Goal: Find specific page/section: Find specific page/section

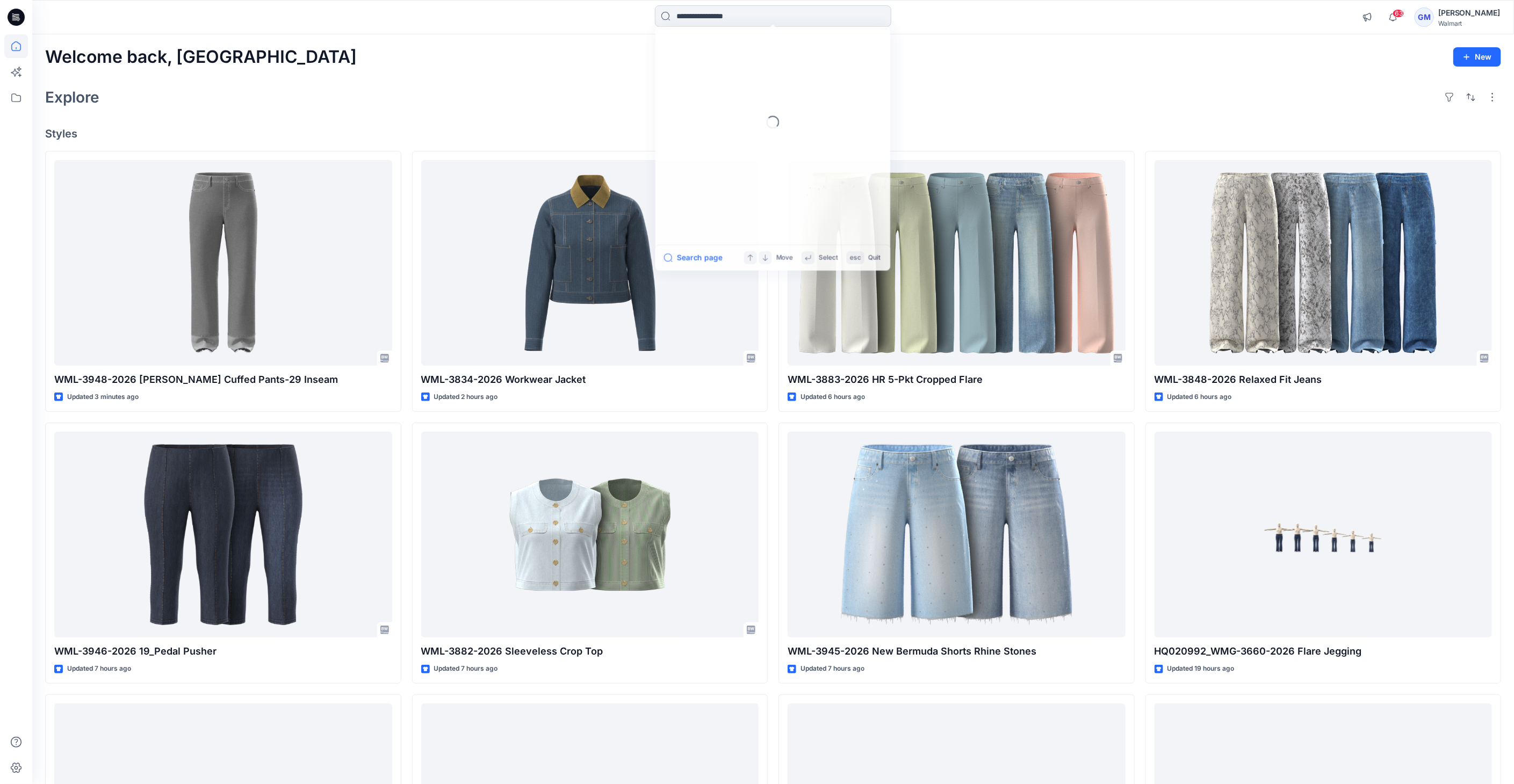
click at [705, 12] on input at bounding box center [773, 16] width 237 height 22
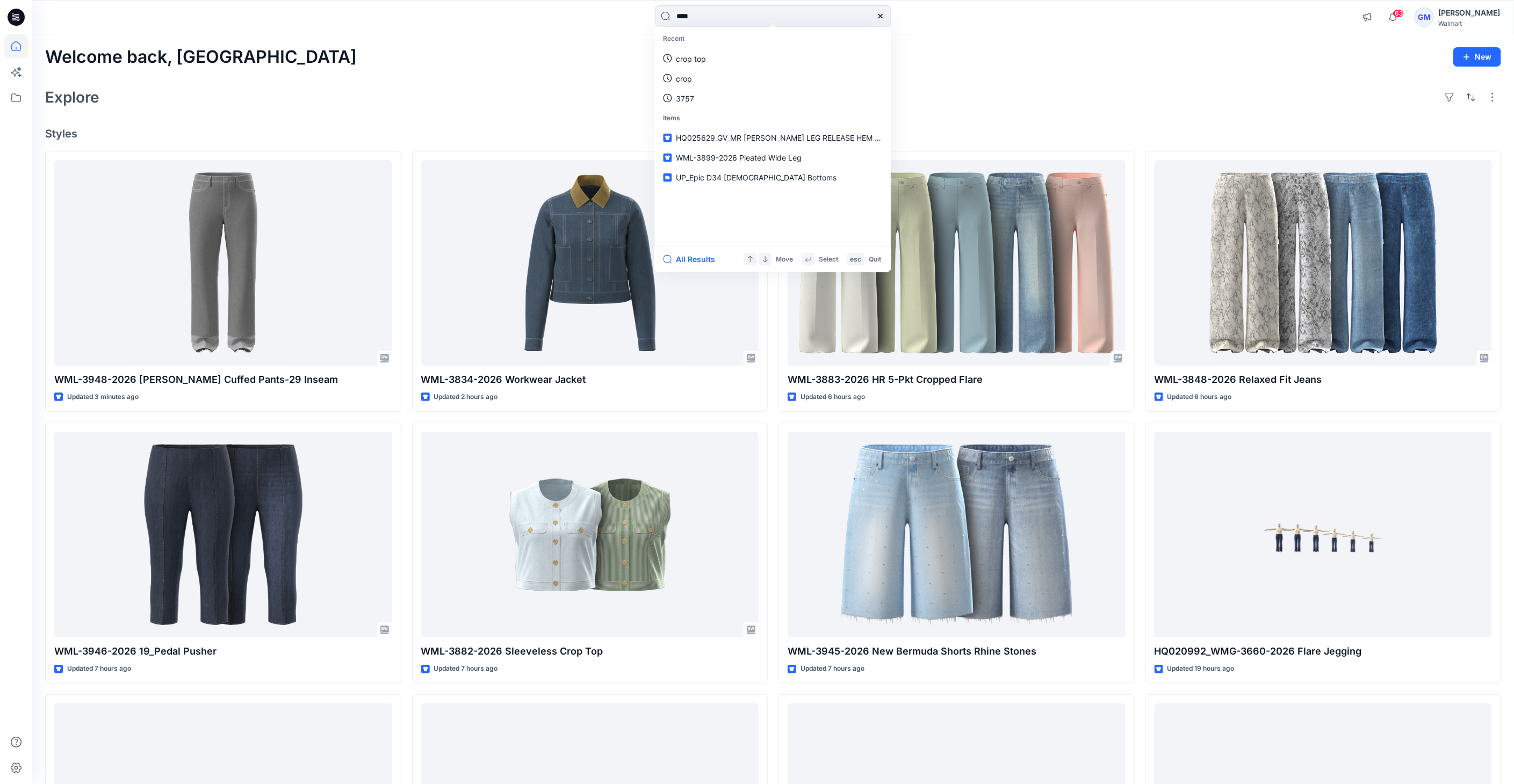
type input "*****"
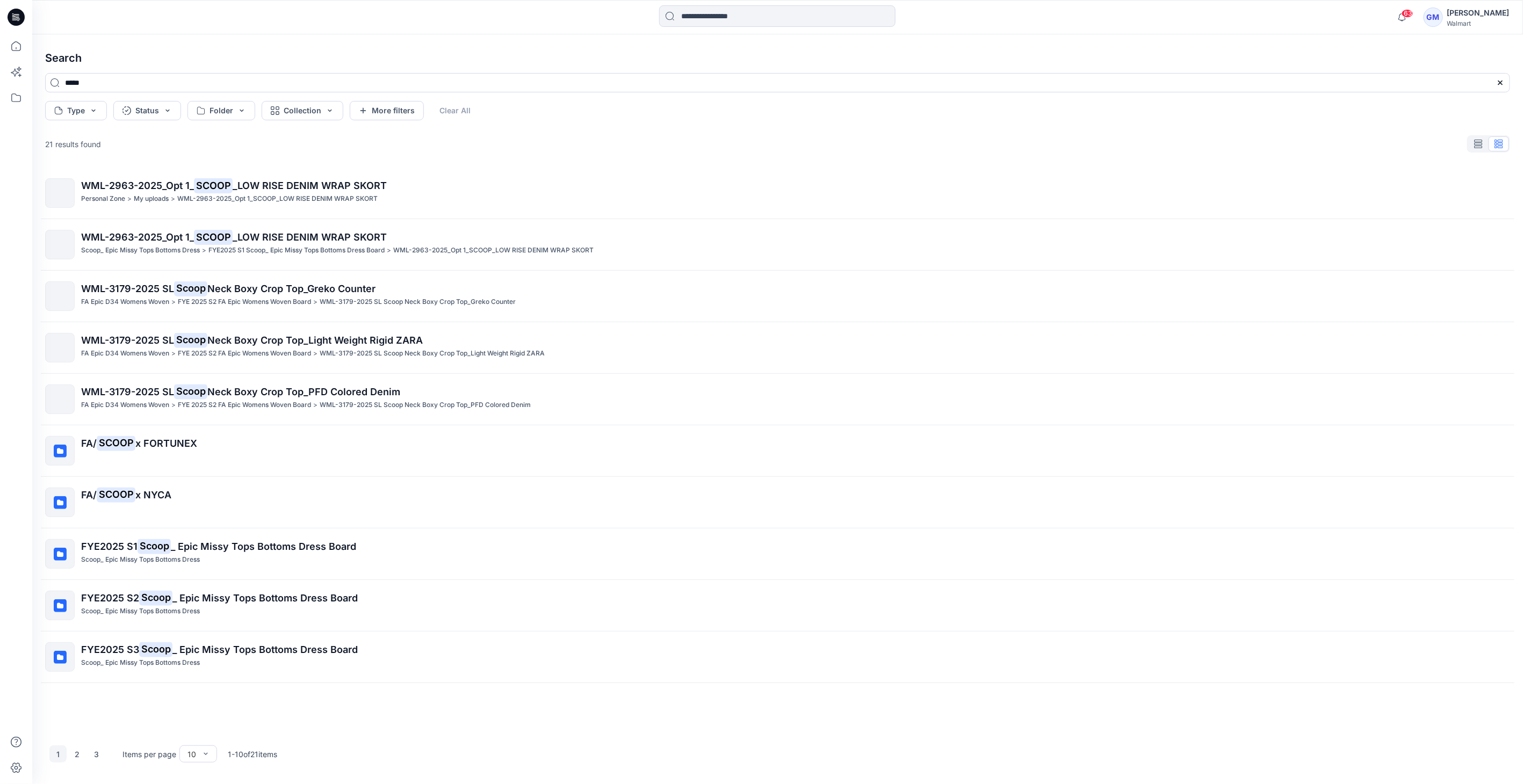
click at [22, 20] on icon at bounding box center [16, 17] width 17 height 17
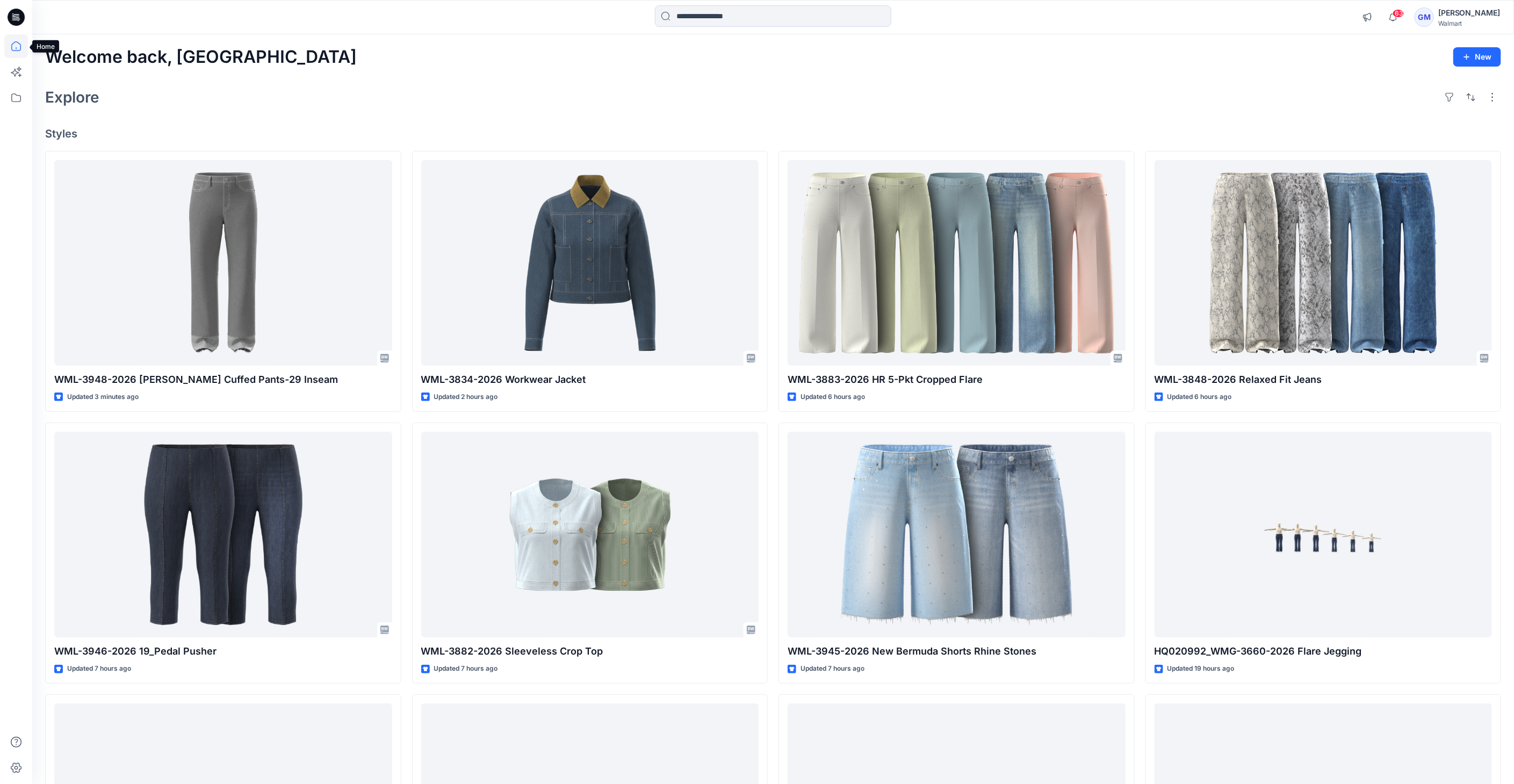
click at [21, 48] on icon at bounding box center [16, 46] width 23 height 23
click at [18, 90] on icon at bounding box center [16, 98] width 23 height 23
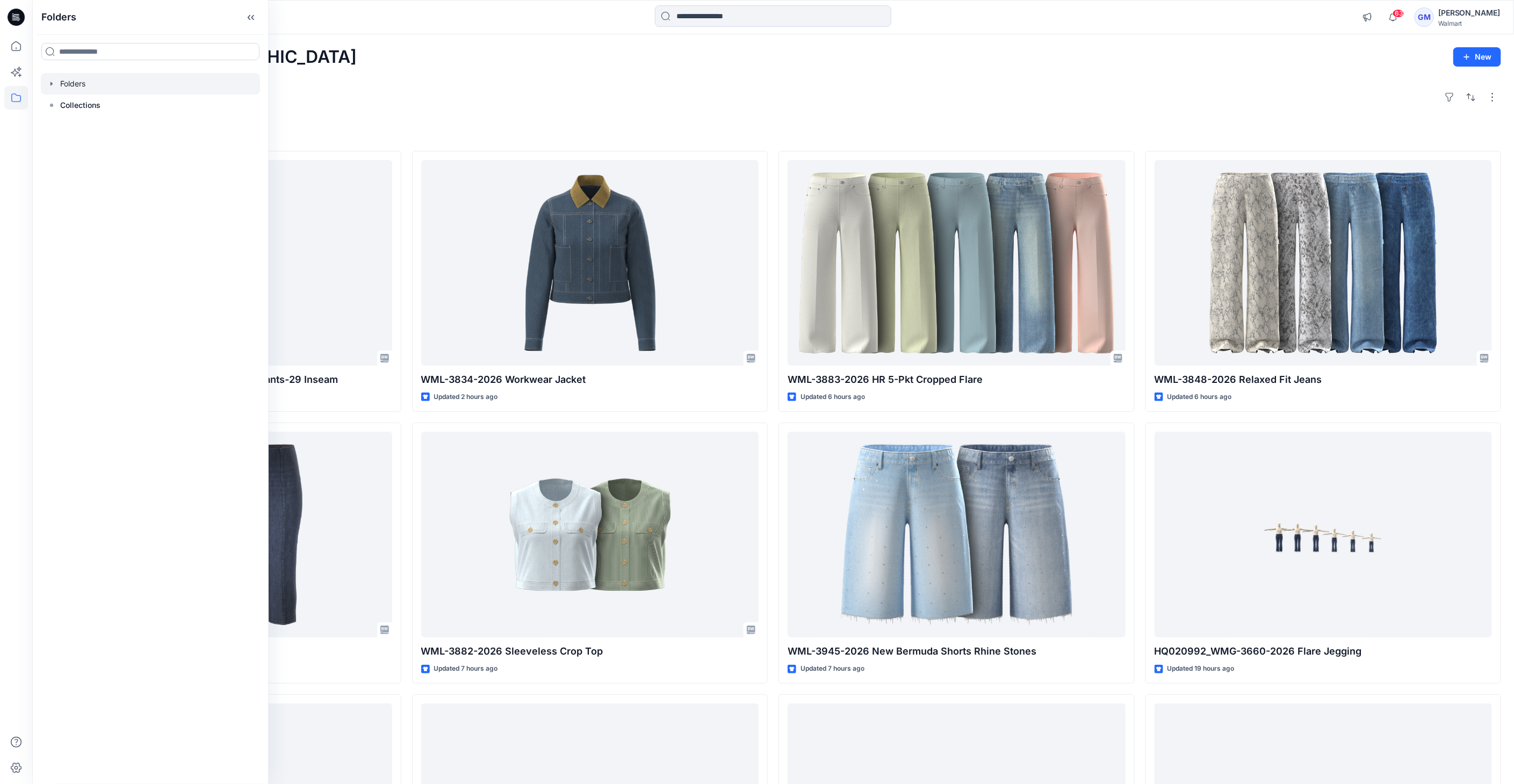
click at [65, 82] on div at bounding box center [149, 84] width 219 height 22
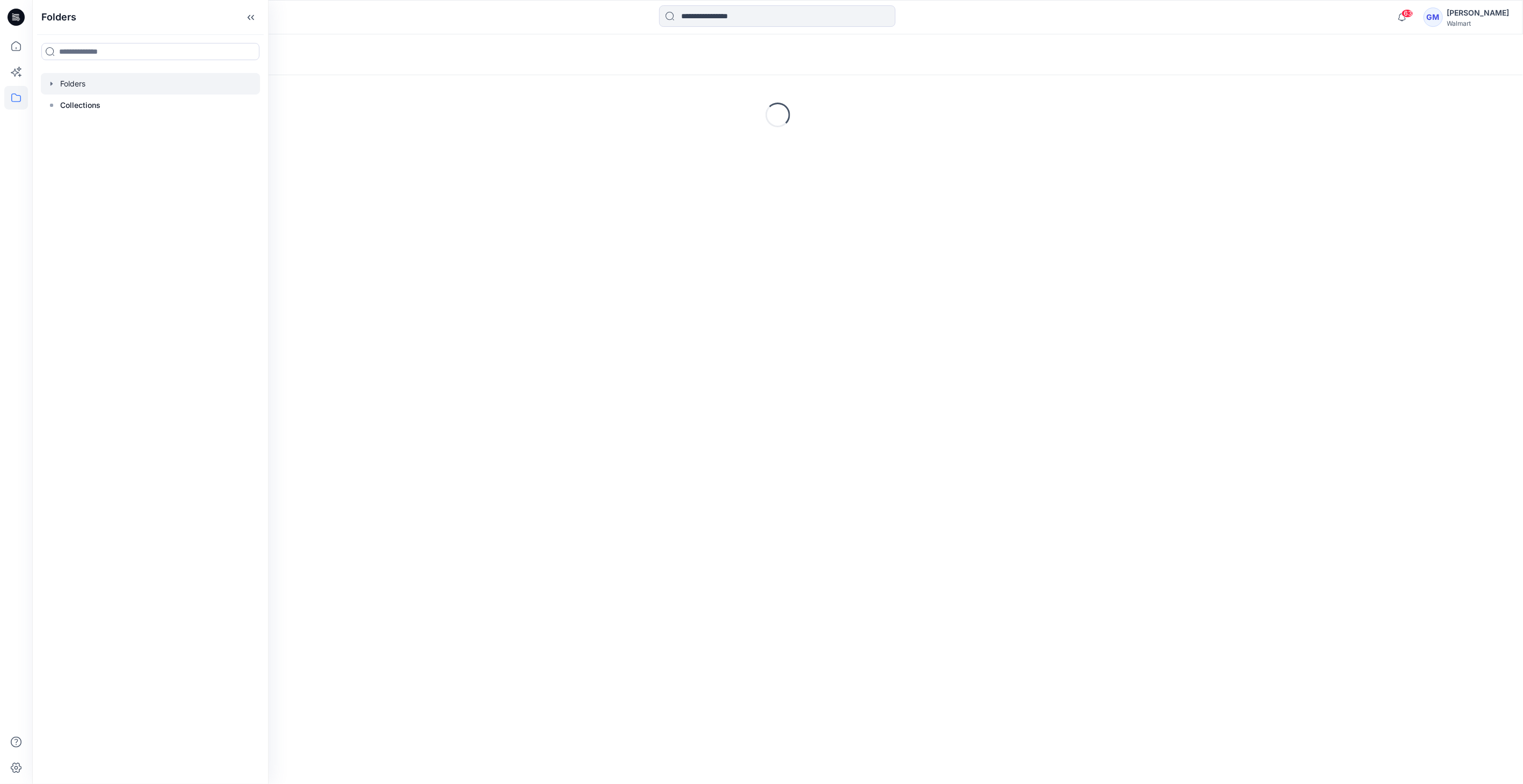
click at [47, 82] on icon "button" at bounding box center [51, 84] width 8 height 8
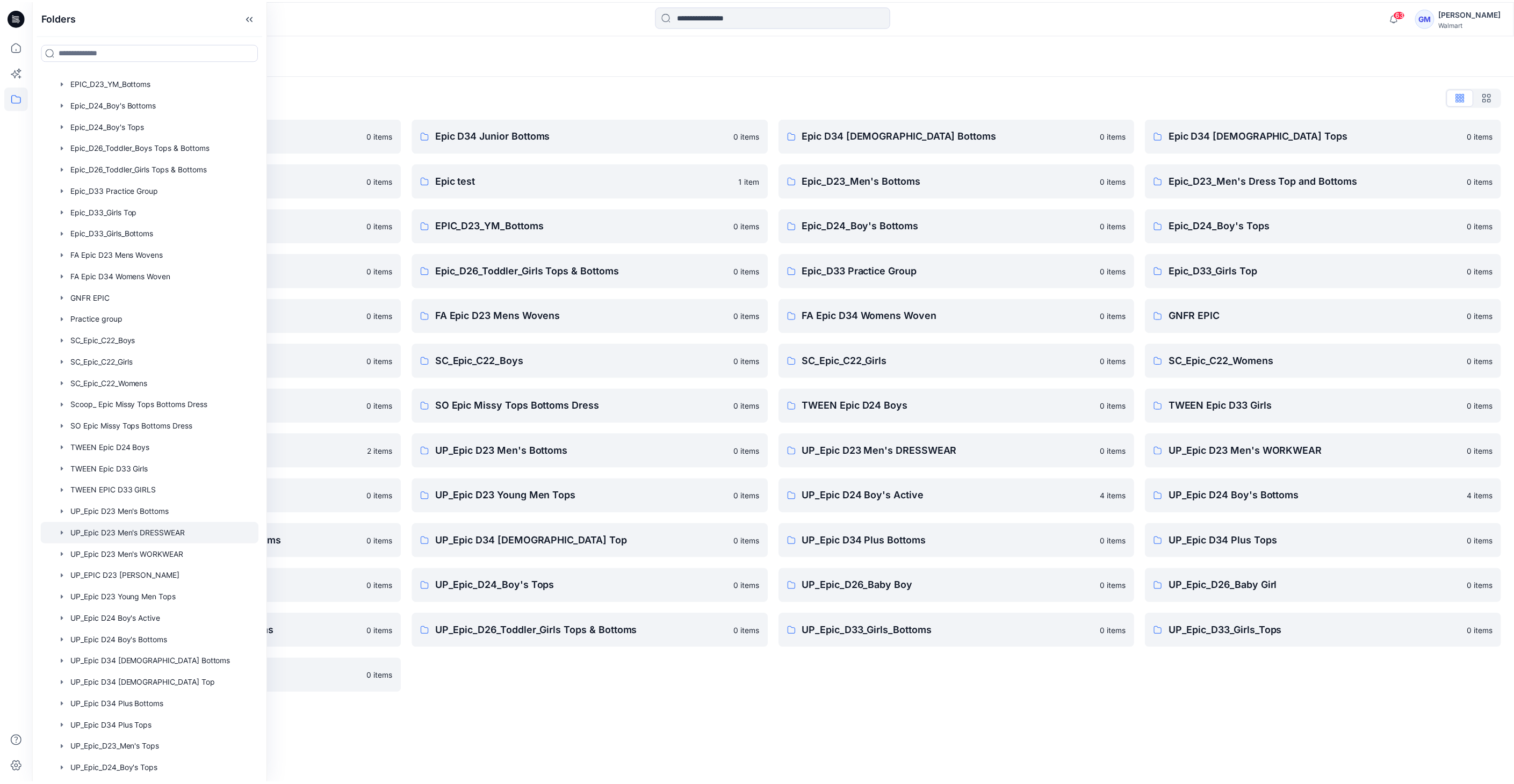
scroll to position [206, 0]
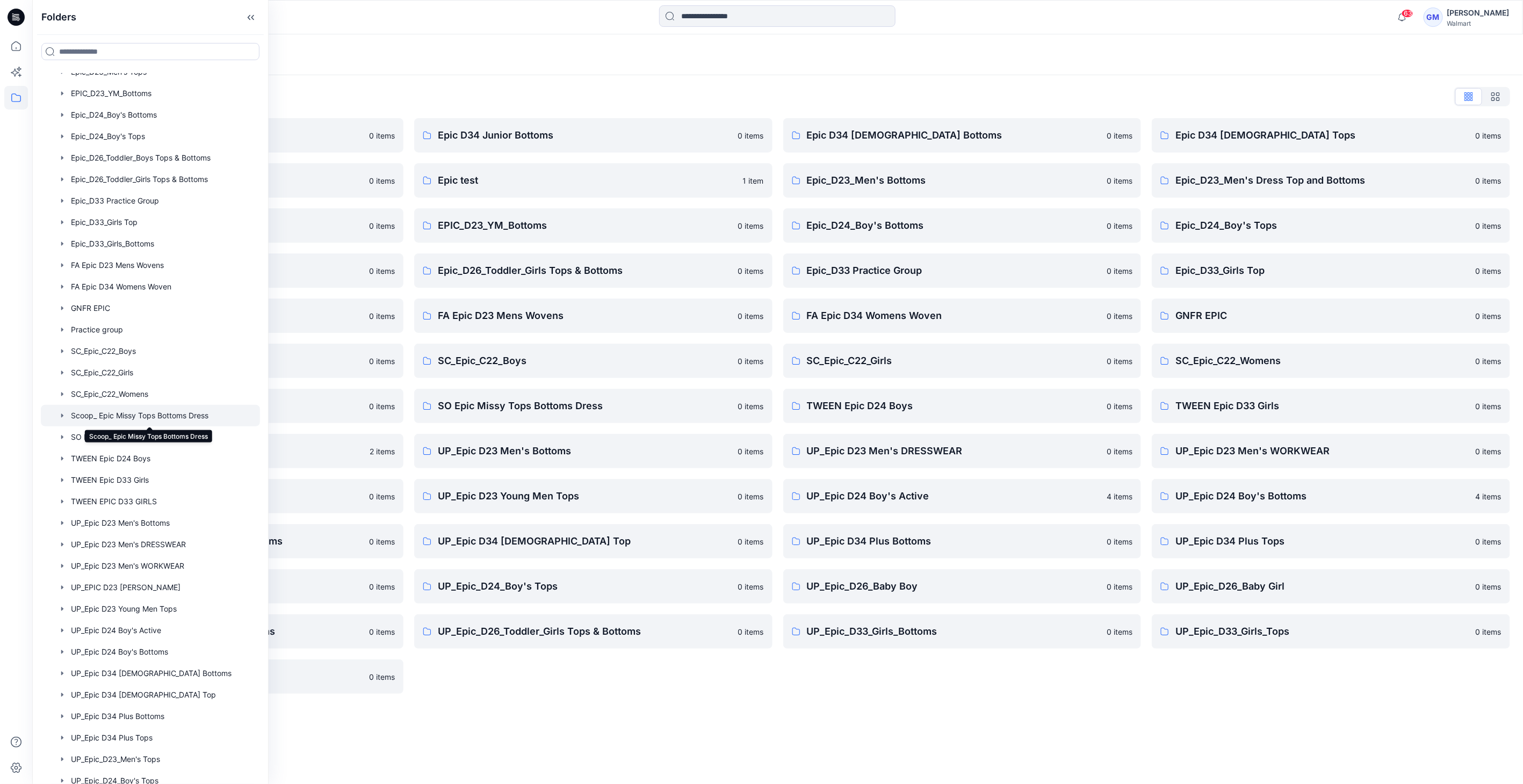
click at [143, 420] on div at bounding box center [149, 415] width 219 height 22
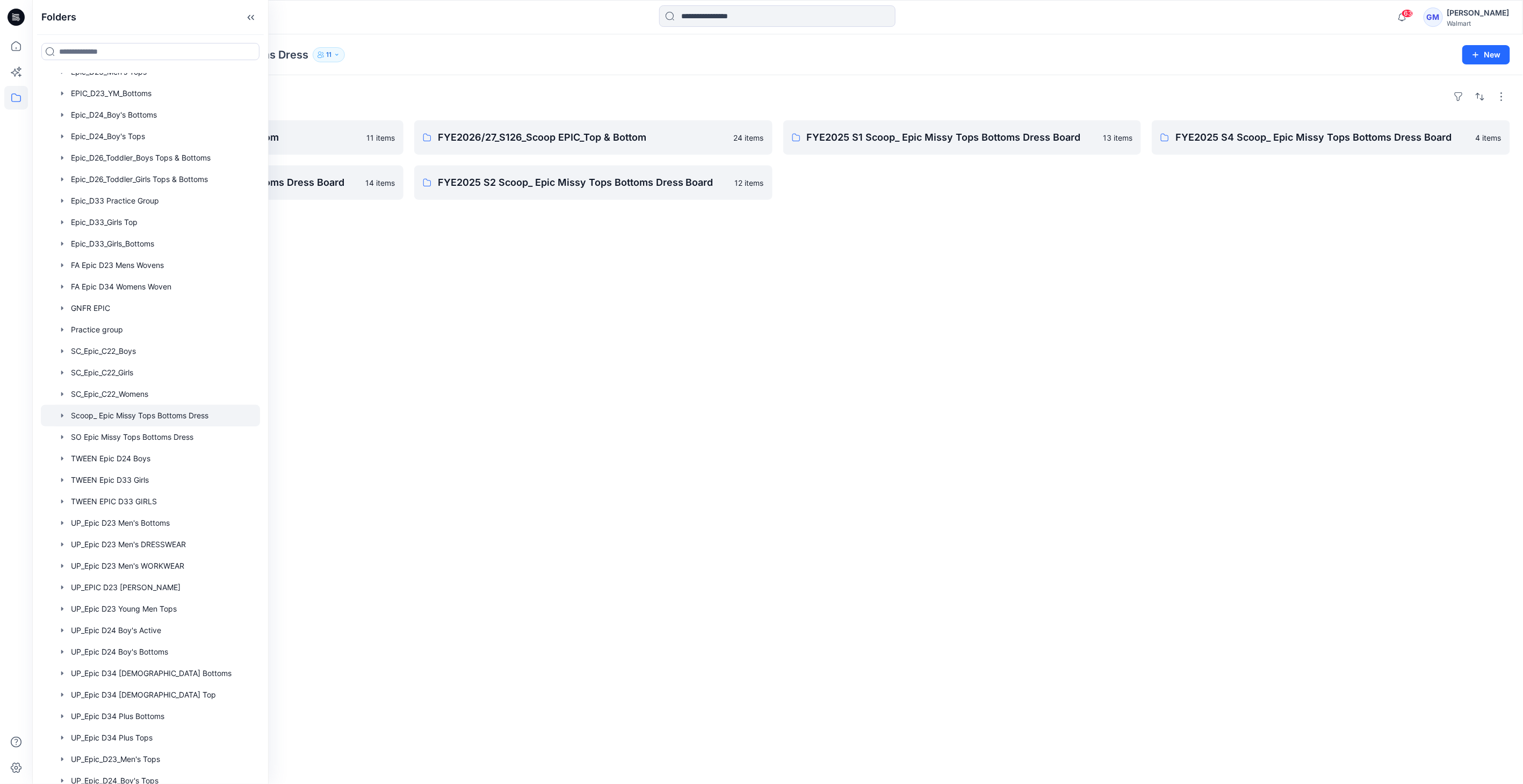
click at [733, 566] on div "Folders FYE2026/27_S226_Scoop EPIC_Top & Bottom 11 items FYE2025 S3 Scoop_ Epic…" at bounding box center [777, 429] width 1490 height 709
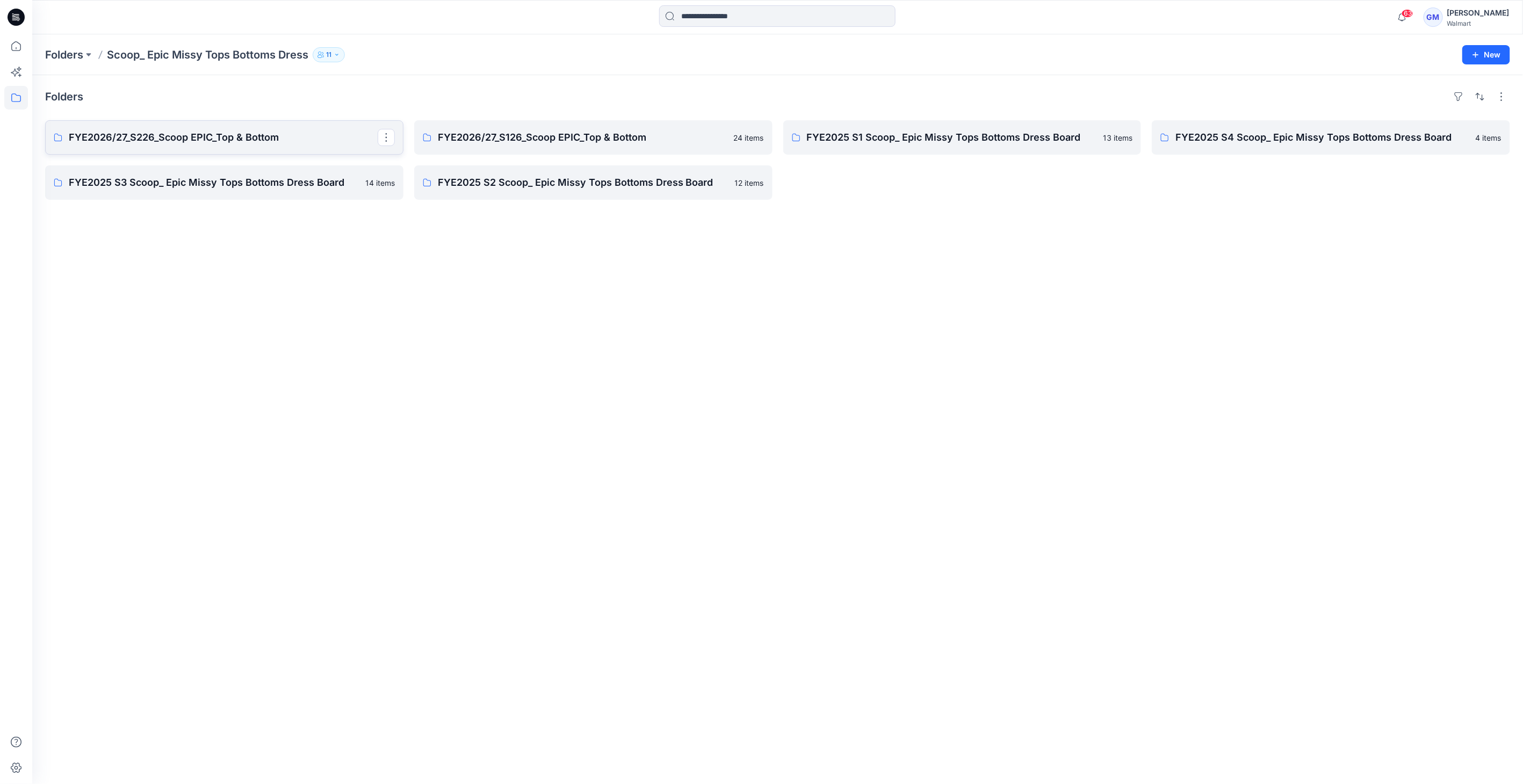
click at [291, 136] on p "FYE2026/27_S226_Scoop EPIC_Top & Bottom" at bounding box center [223, 137] width 309 height 15
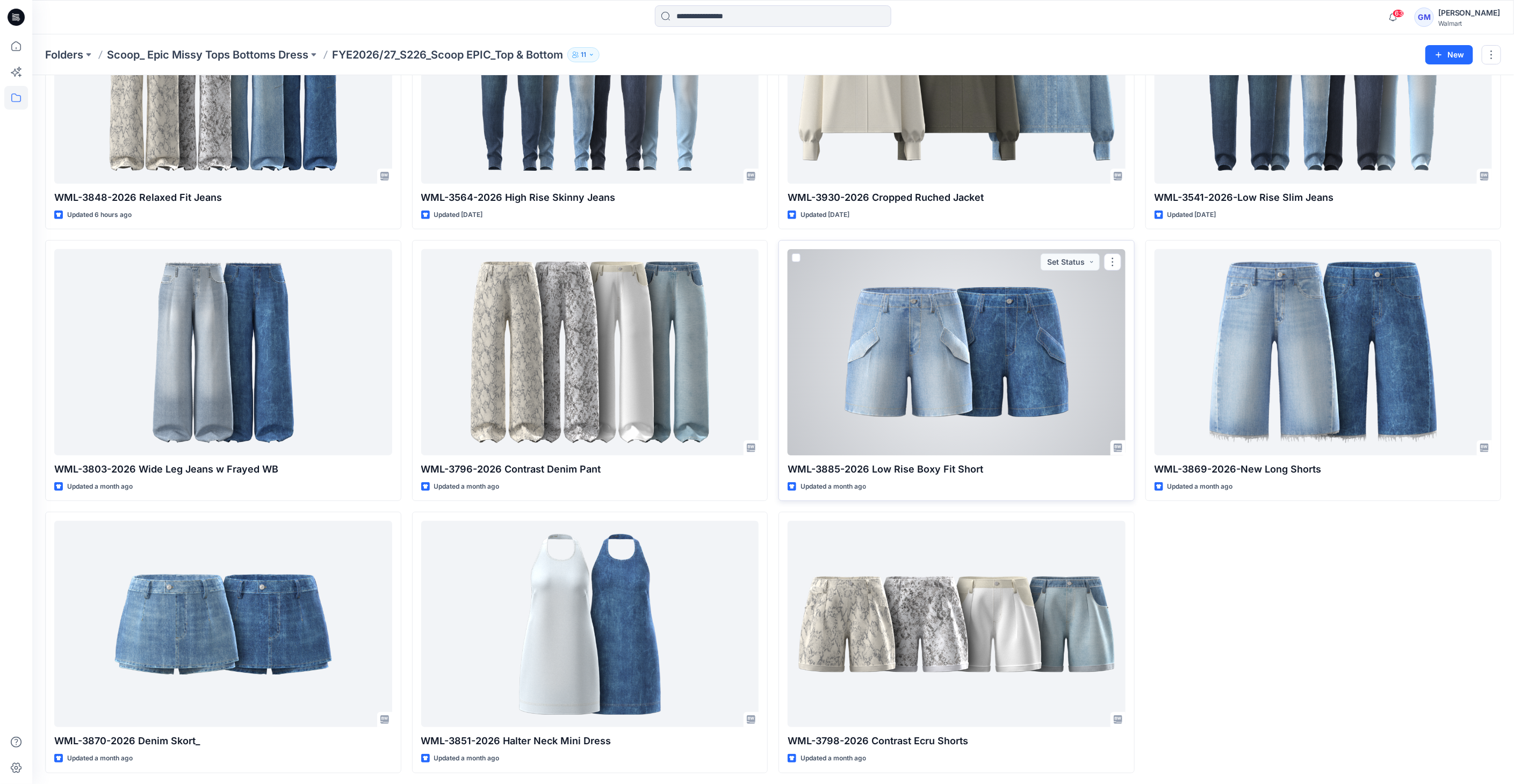
scroll to position [153, 0]
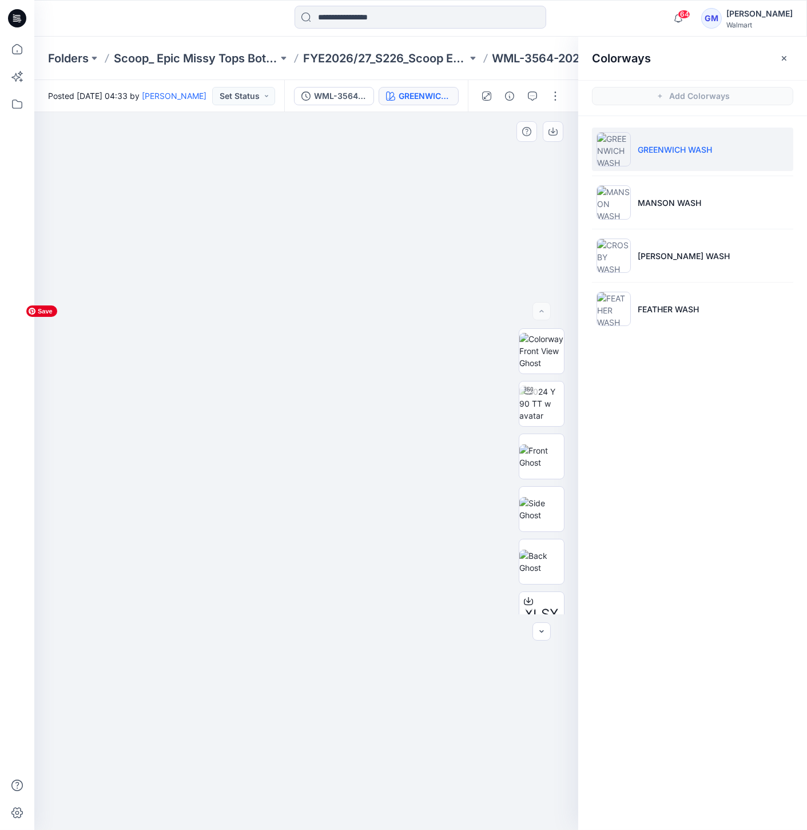
click at [448, 300] on img at bounding box center [307, 565] width 572 height 531
